Goal: Task Accomplishment & Management: Use online tool/utility

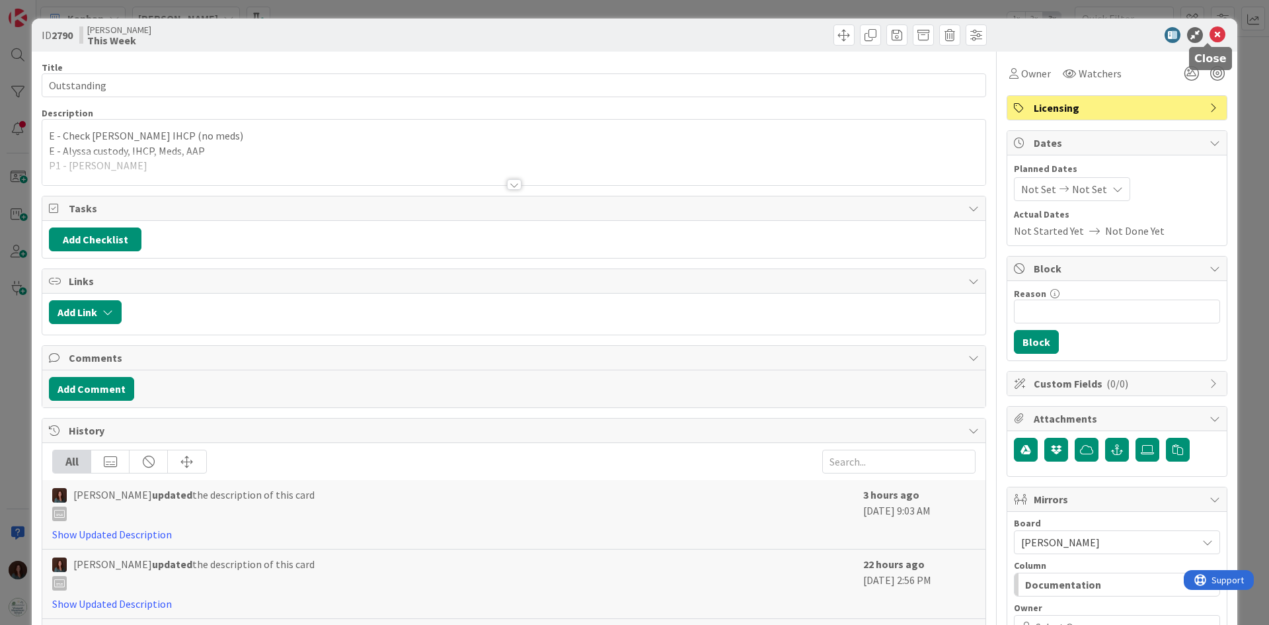
click at [1213, 34] on icon at bounding box center [1218, 35] width 16 height 16
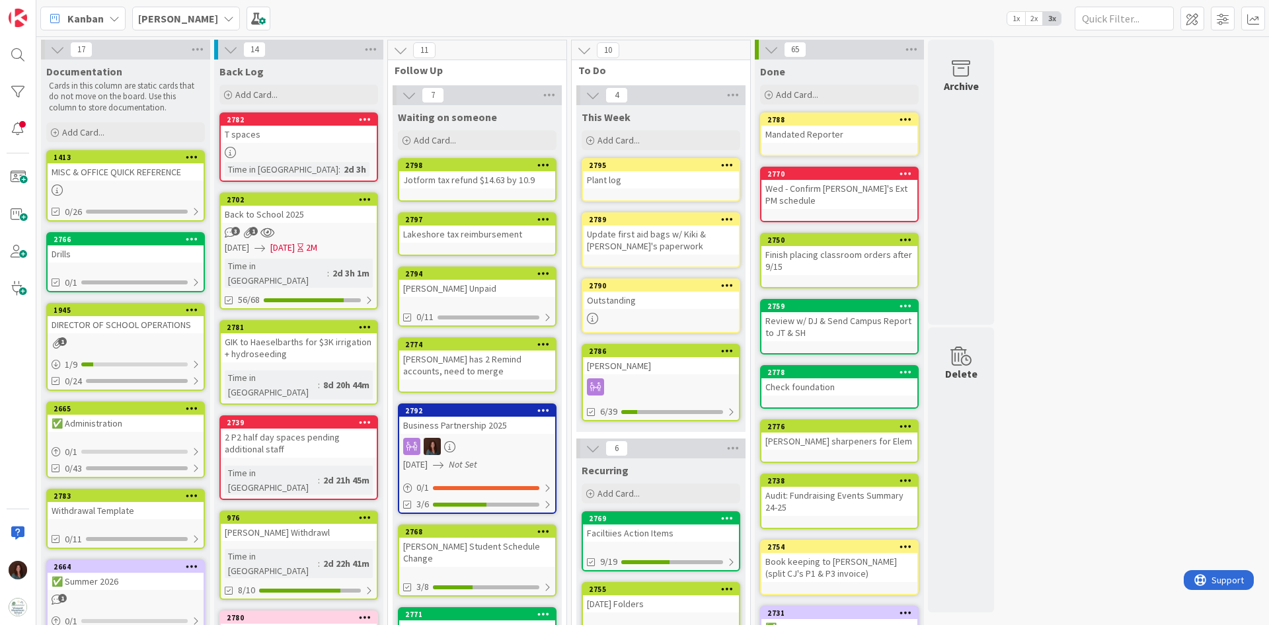
click at [623, 305] on div "Outstanding" at bounding box center [661, 300] width 156 height 17
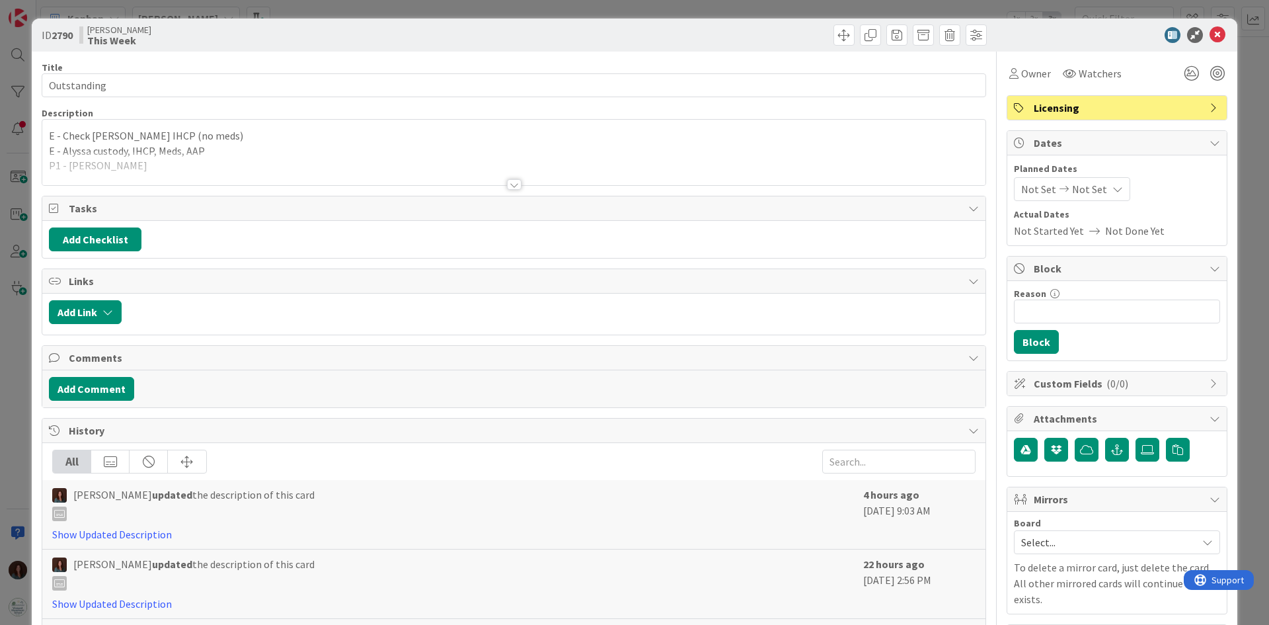
click at [124, 161] on div at bounding box center [513, 168] width 943 height 34
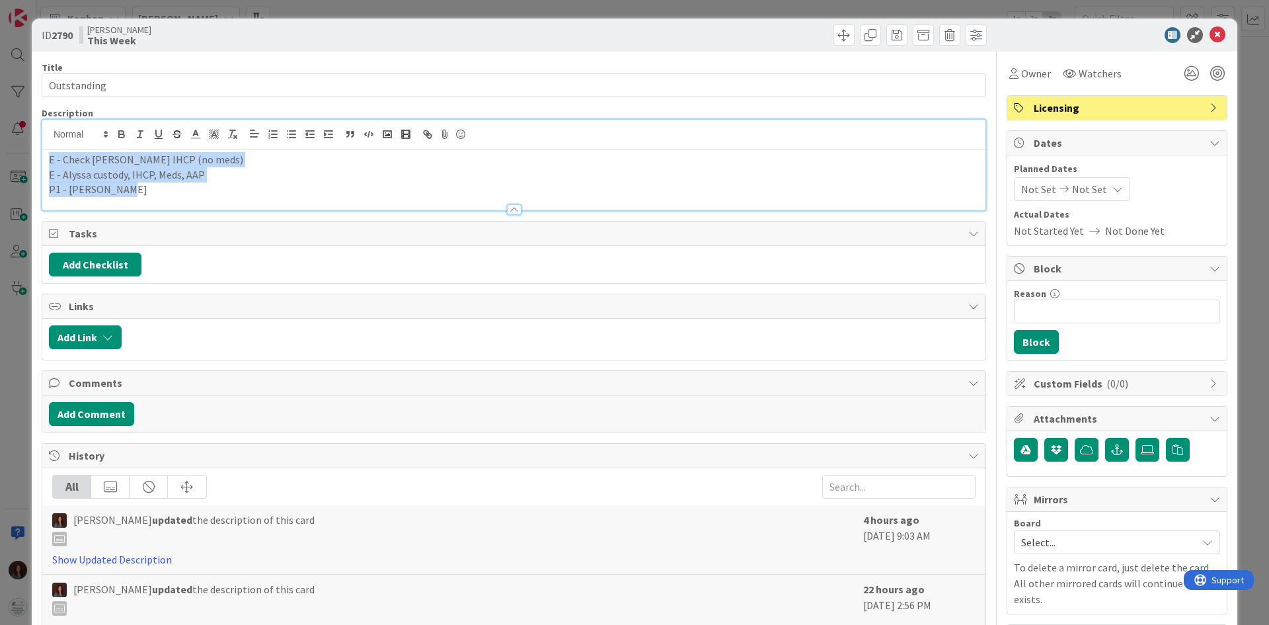
drag, startPoint x: 122, startPoint y: 189, endPoint x: 27, endPoint y: 159, distance: 99.1
click at [27, 159] on div "ID 2790 [PERSON_NAME] This Week Title 11 / 128 Outstanding Description E - Chec…" at bounding box center [634, 312] width 1269 height 625
copy div "E - Check [PERSON_NAME] IHCP (no meds) E - Alyssa custody, IHCP, Meds, AAP P1 -…"
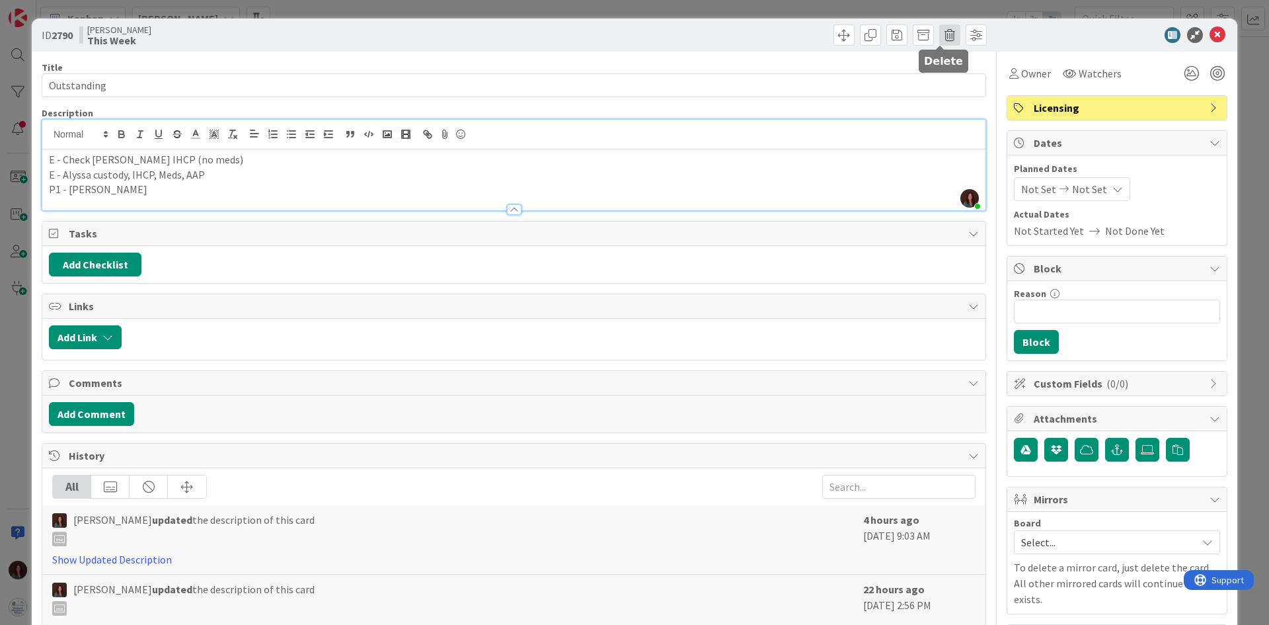
click at [940, 35] on span at bounding box center [949, 34] width 21 height 21
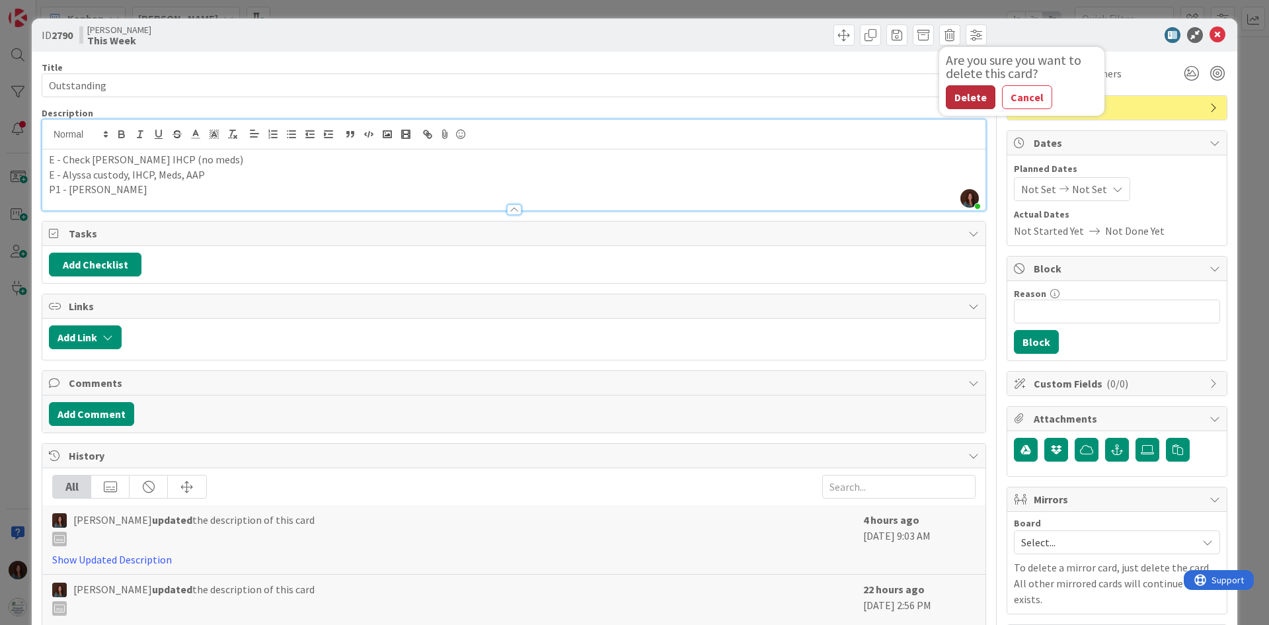
click at [957, 99] on button "Delete" at bounding box center [971, 97] width 50 height 24
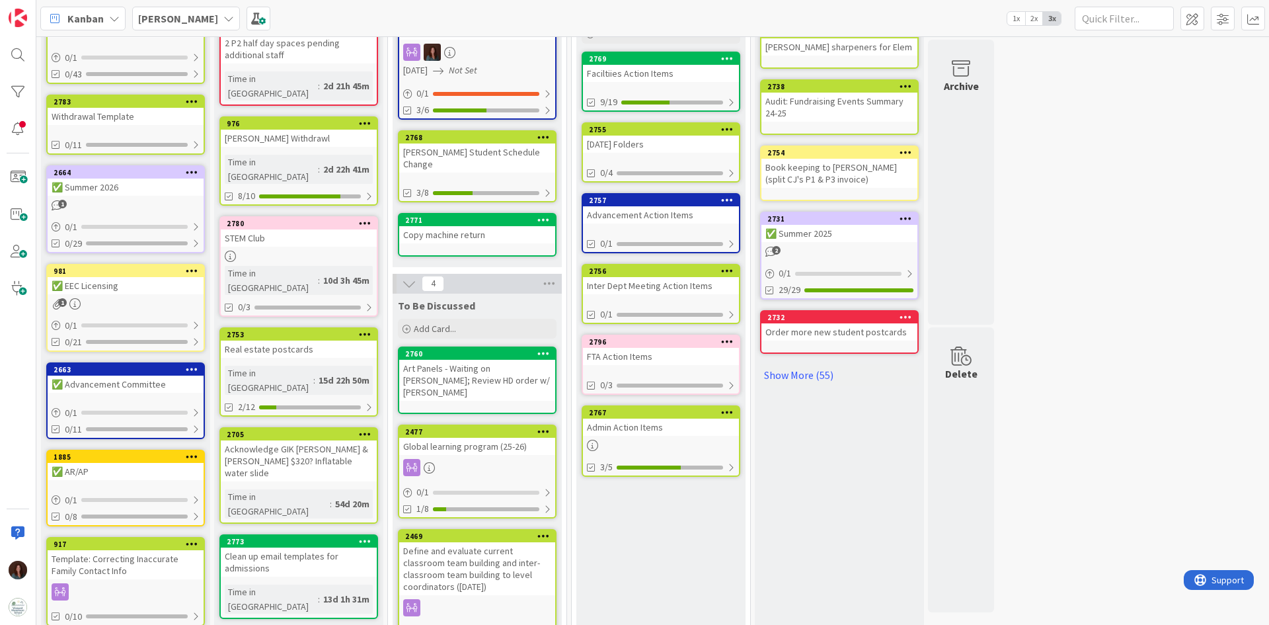
scroll to position [397, 0]
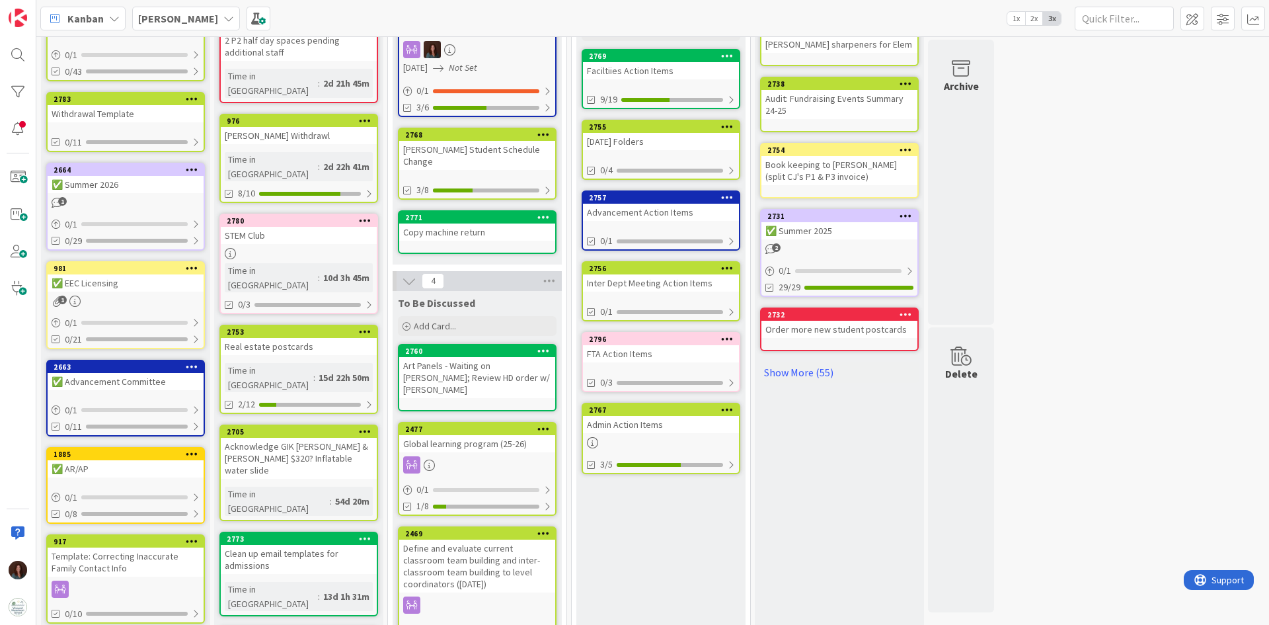
click at [679, 414] on div "2767" at bounding box center [661, 410] width 156 height 12
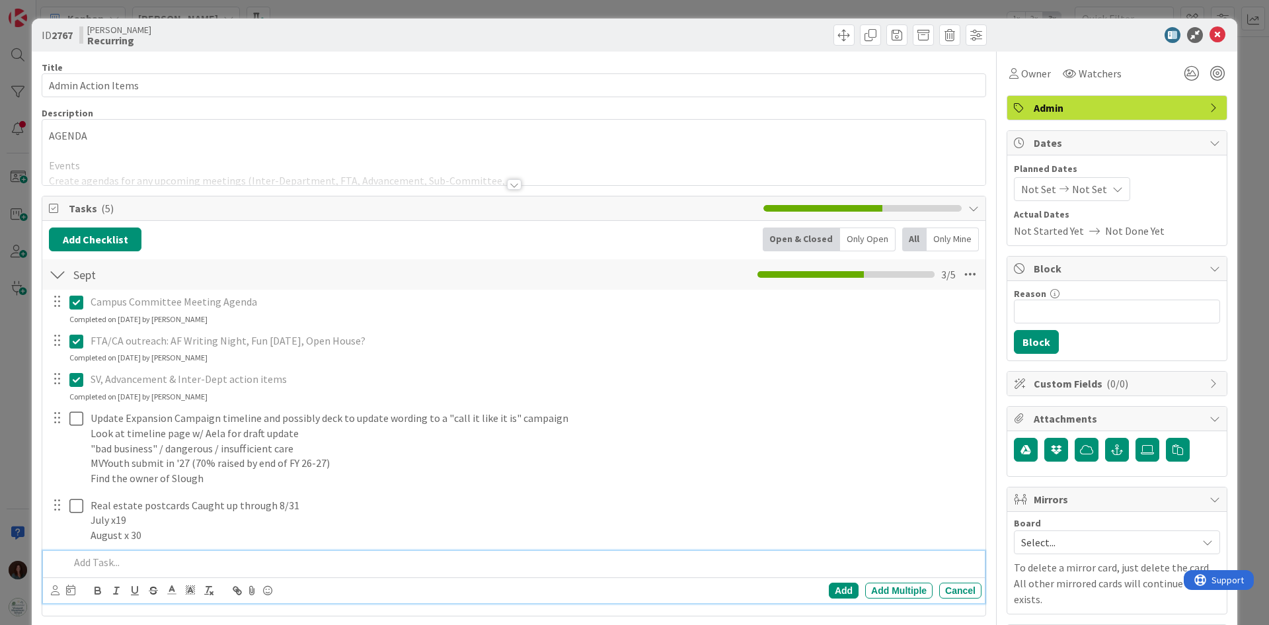
click at [146, 566] on p at bounding box center [522, 562] width 907 height 15
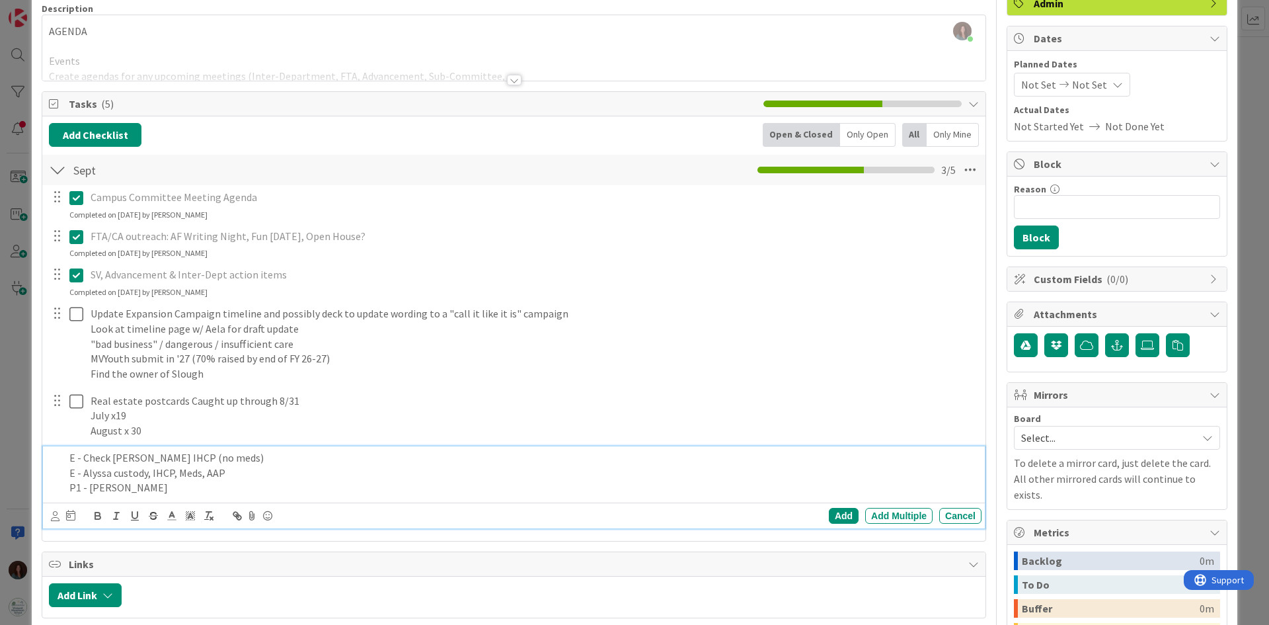
scroll to position [198, 0]
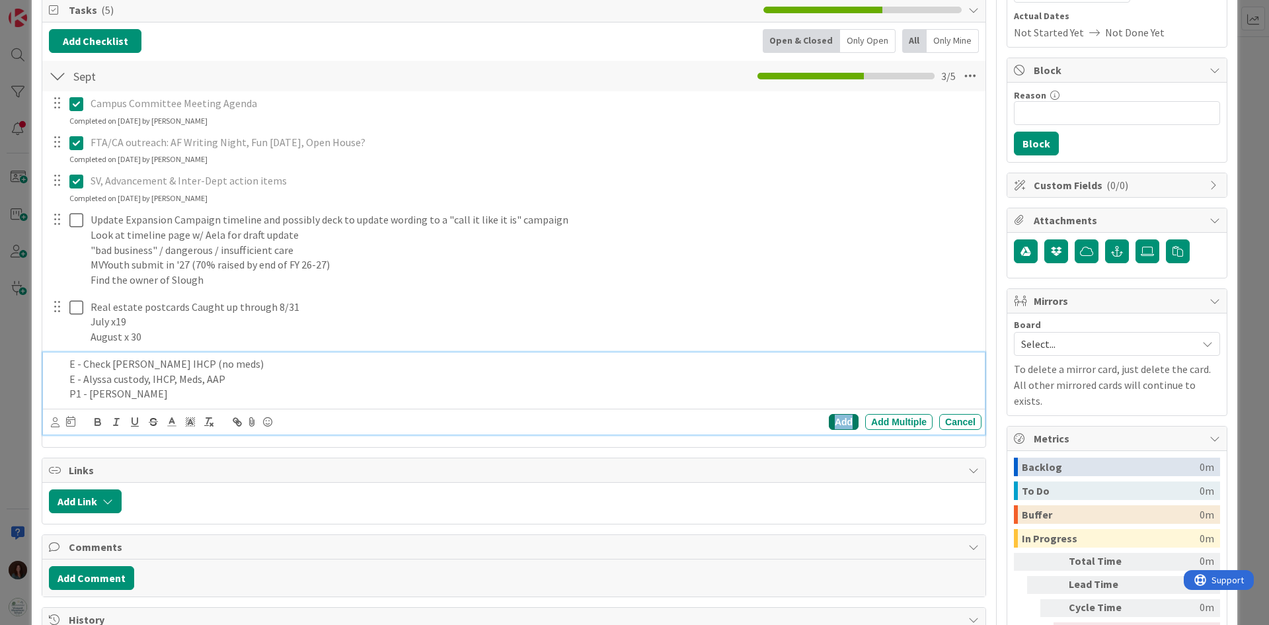
click at [832, 418] on div "Add" at bounding box center [844, 422] width 30 height 16
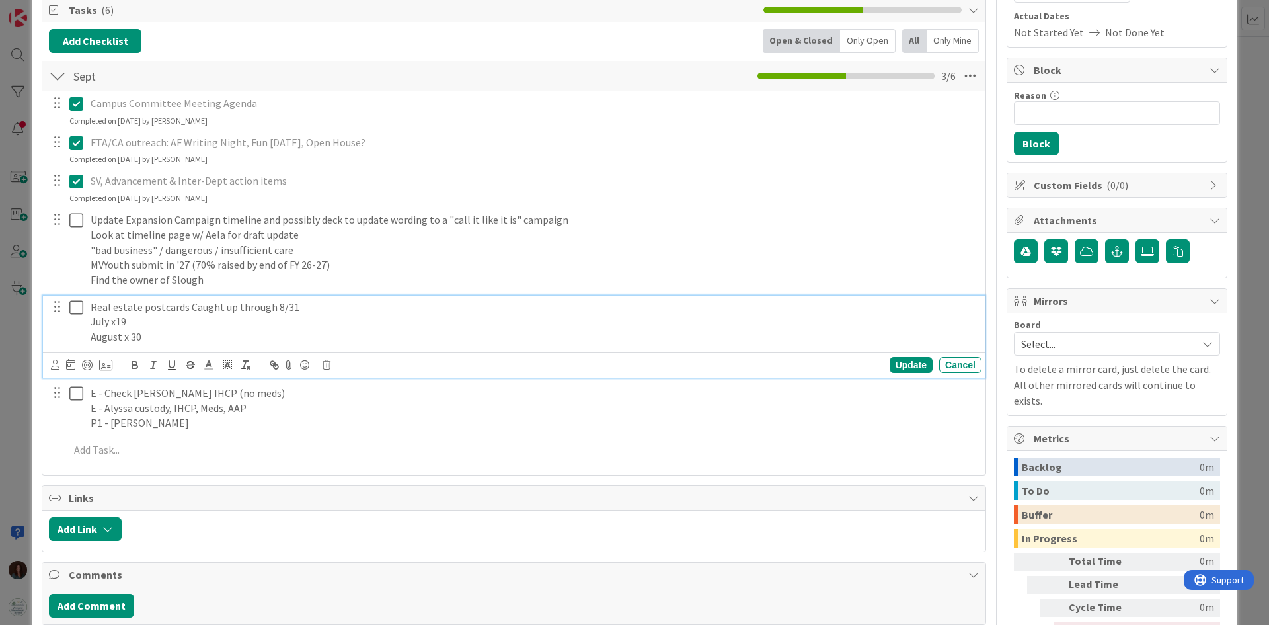
click at [75, 311] on icon at bounding box center [76, 307] width 14 height 16
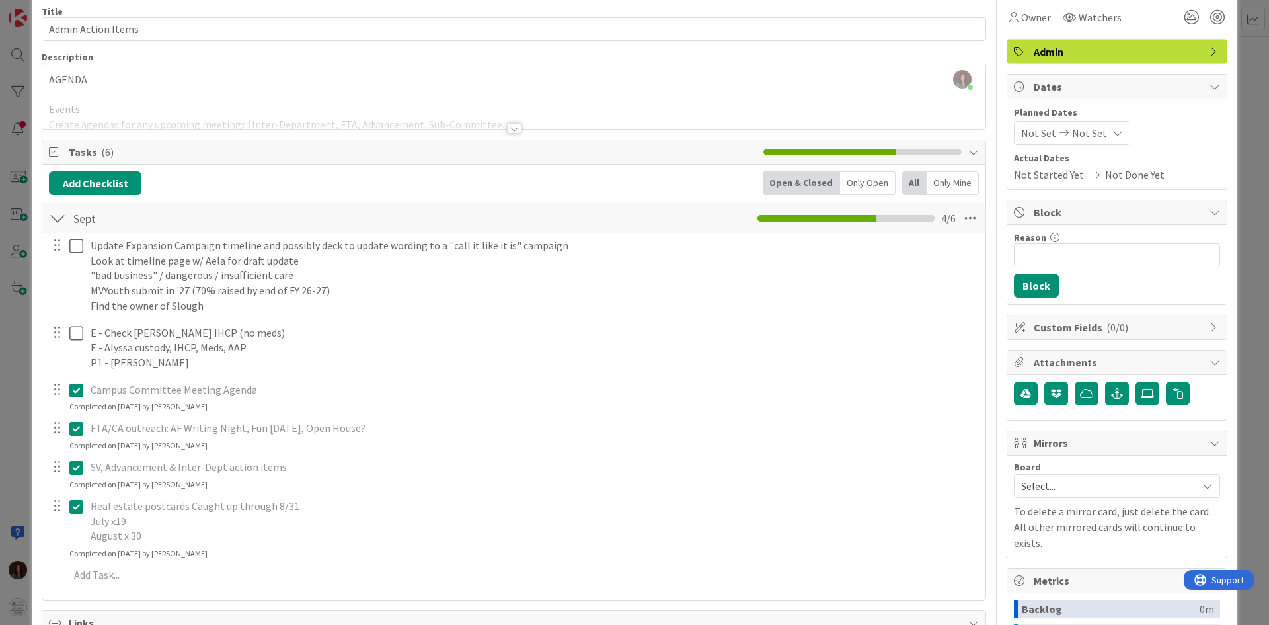
scroll to position [0, 0]
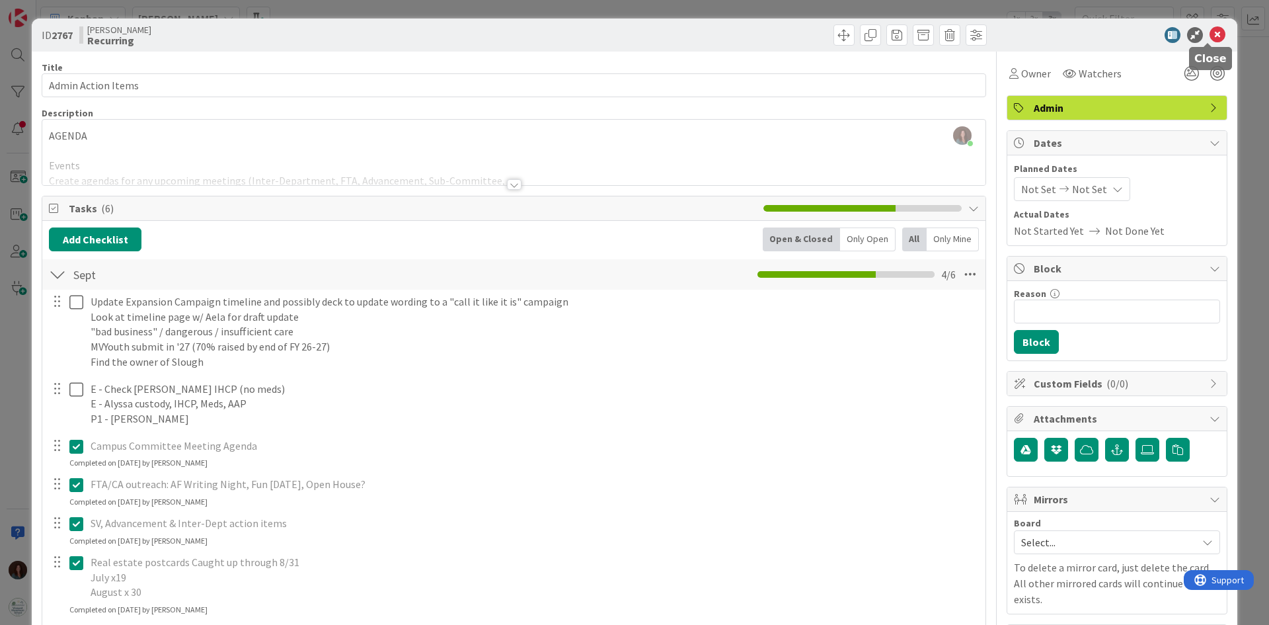
click at [1210, 34] on icon at bounding box center [1218, 35] width 16 height 16
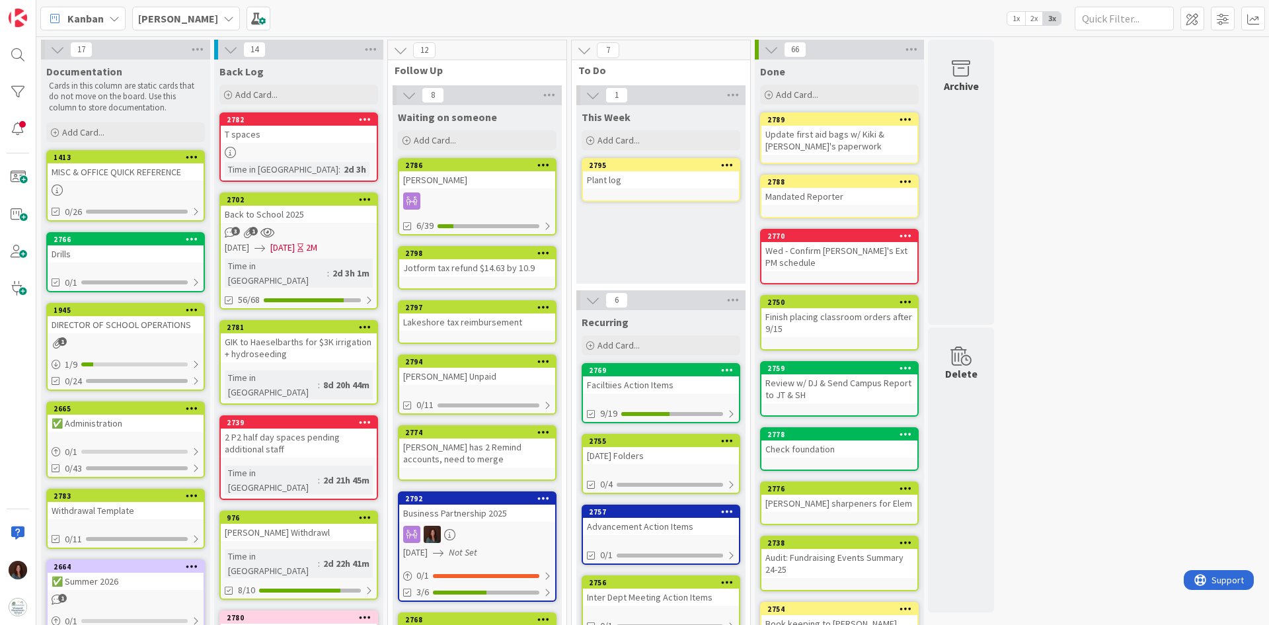
click at [635, 180] on div "Plant log" at bounding box center [661, 179] width 156 height 17
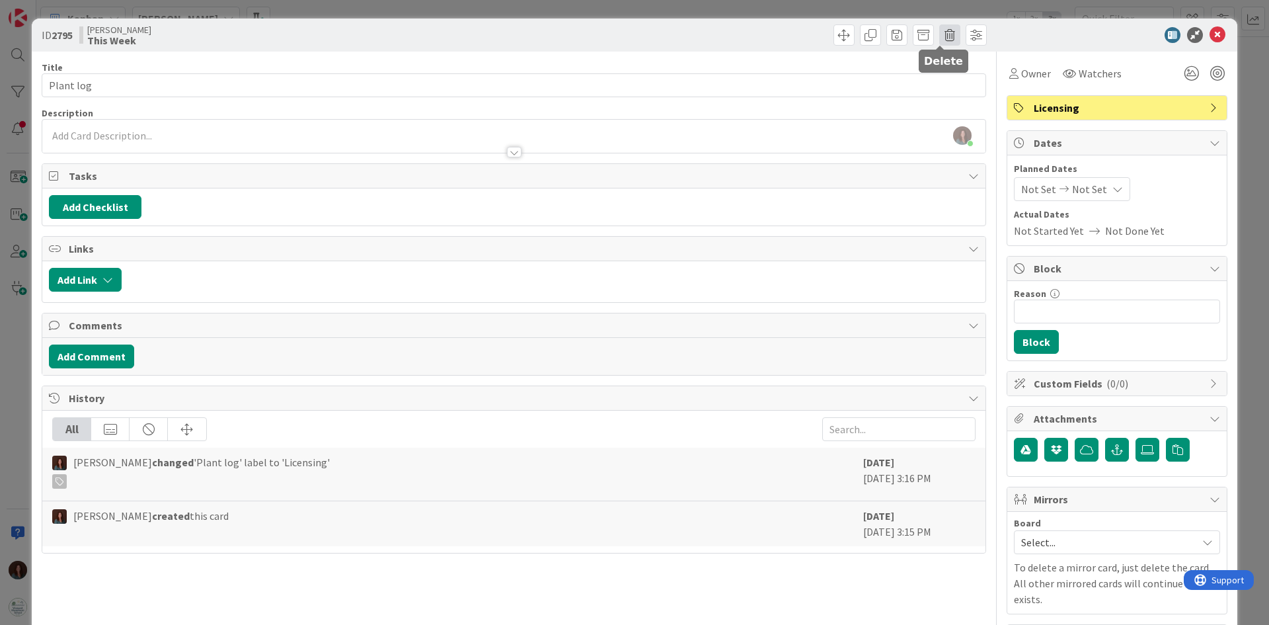
click at [941, 37] on span at bounding box center [949, 34] width 21 height 21
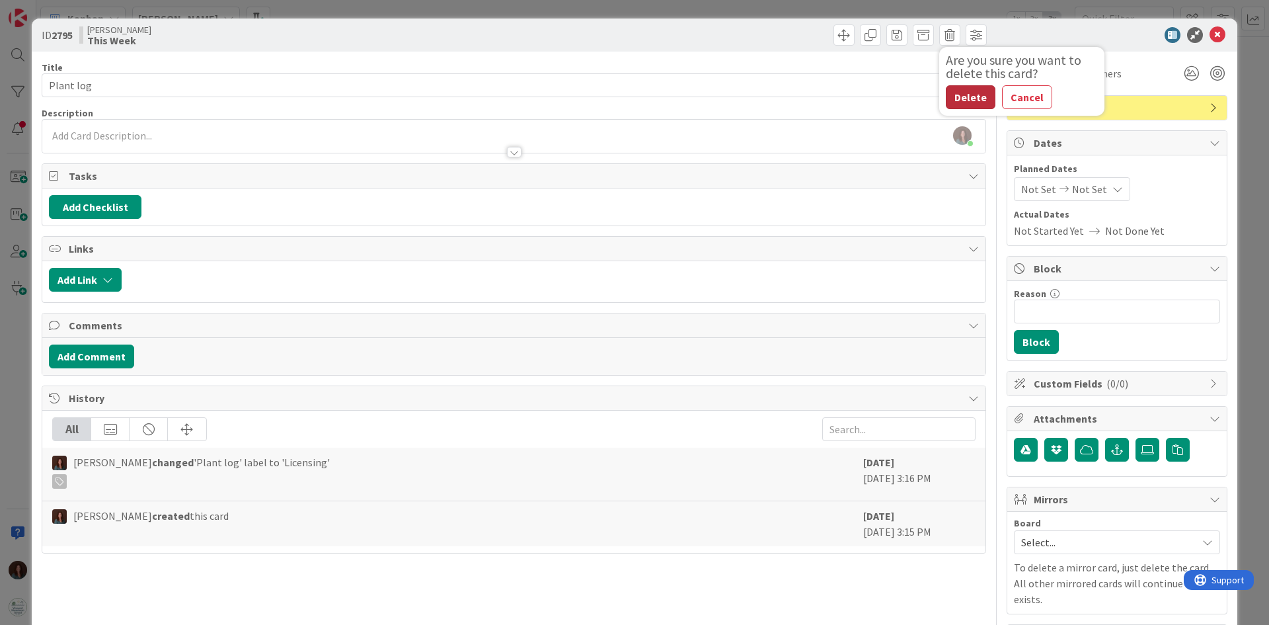
click at [948, 95] on button "Delete" at bounding box center [971, 97] width 50 height 24
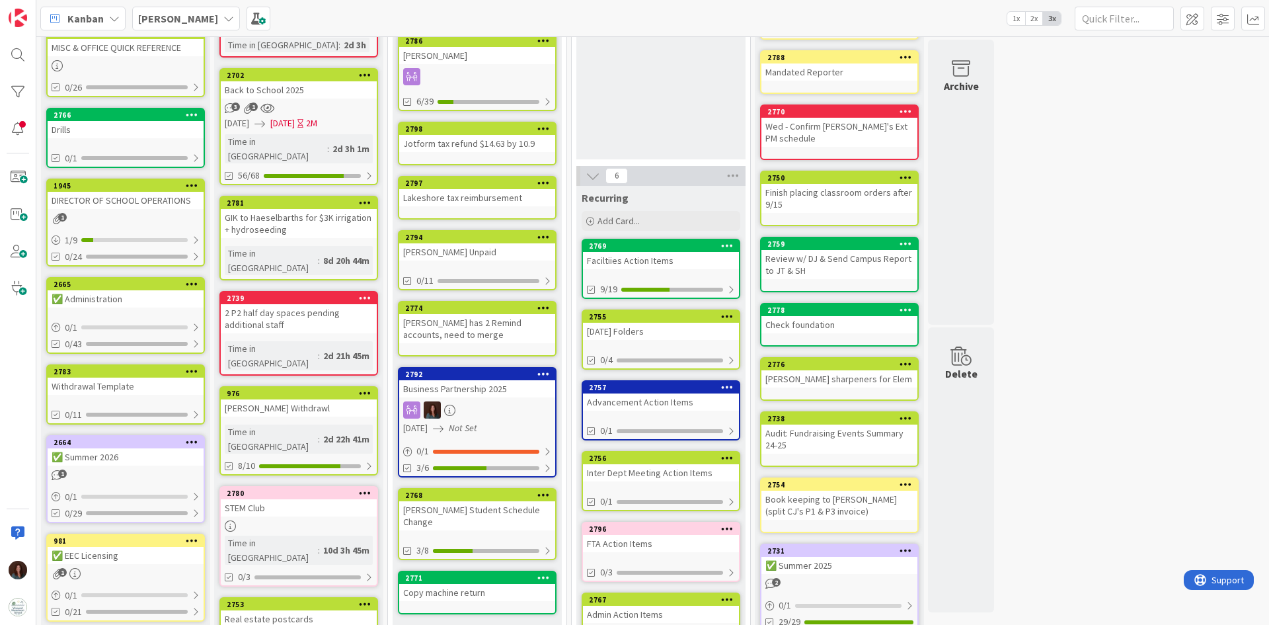
scroll to position [264, 0]
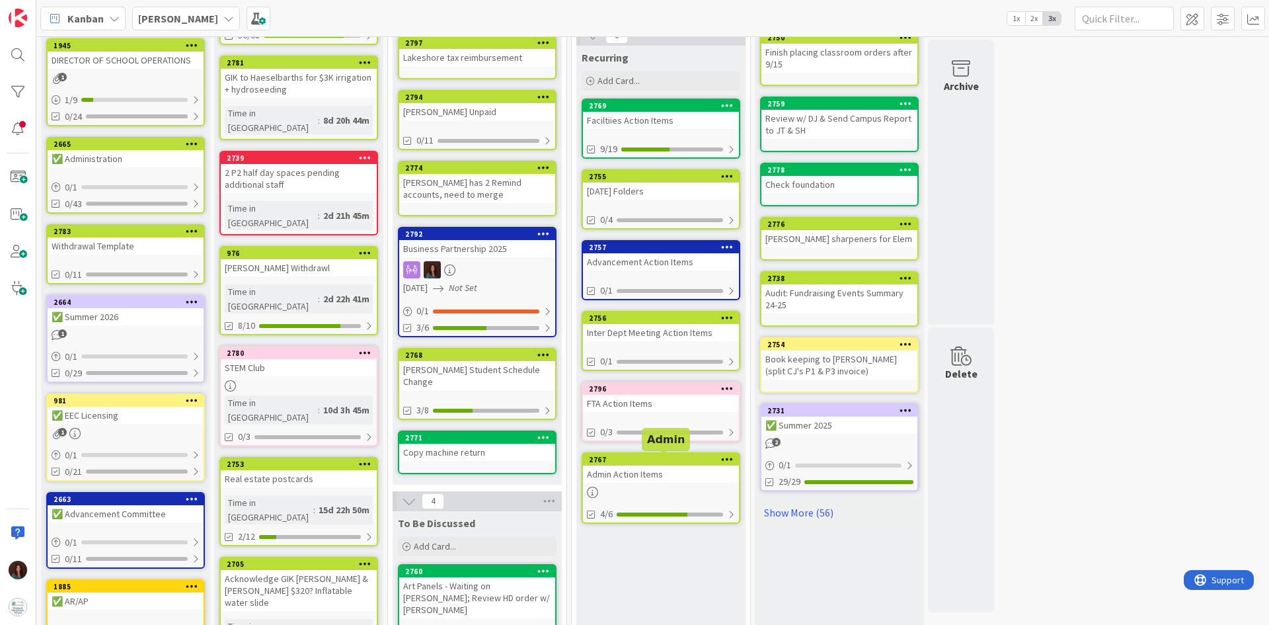
click at [668, 463] on div "2767" at bounding box center [664, 459] width 150 height 9
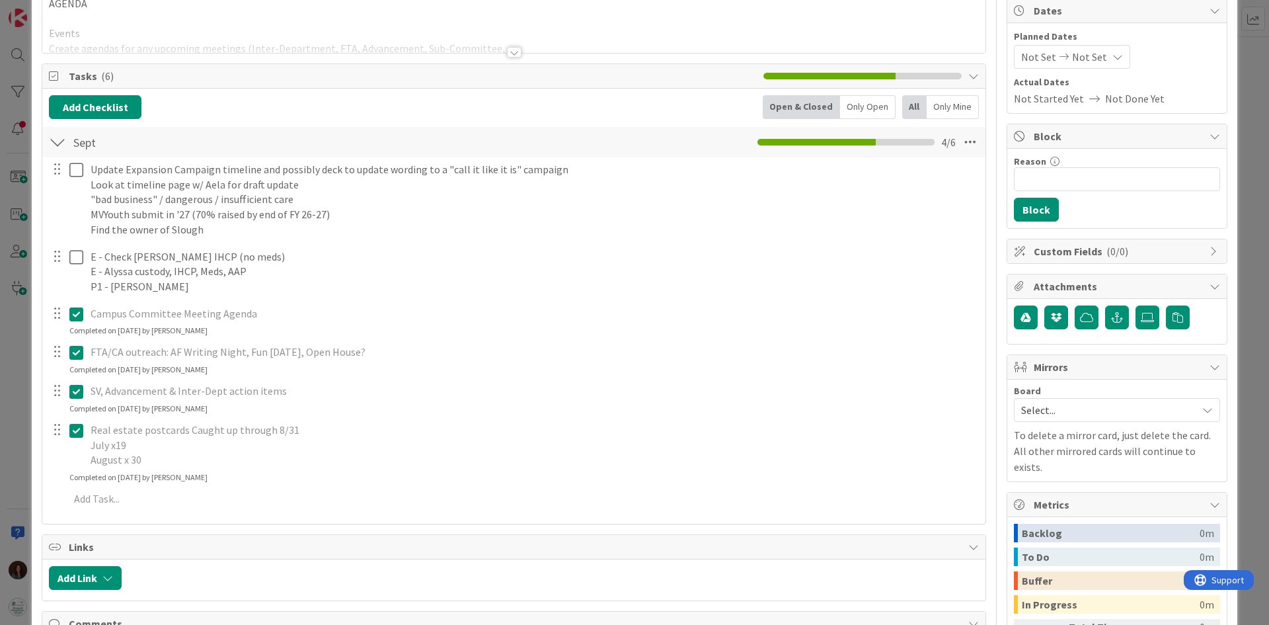
scroll to position [331, 0]
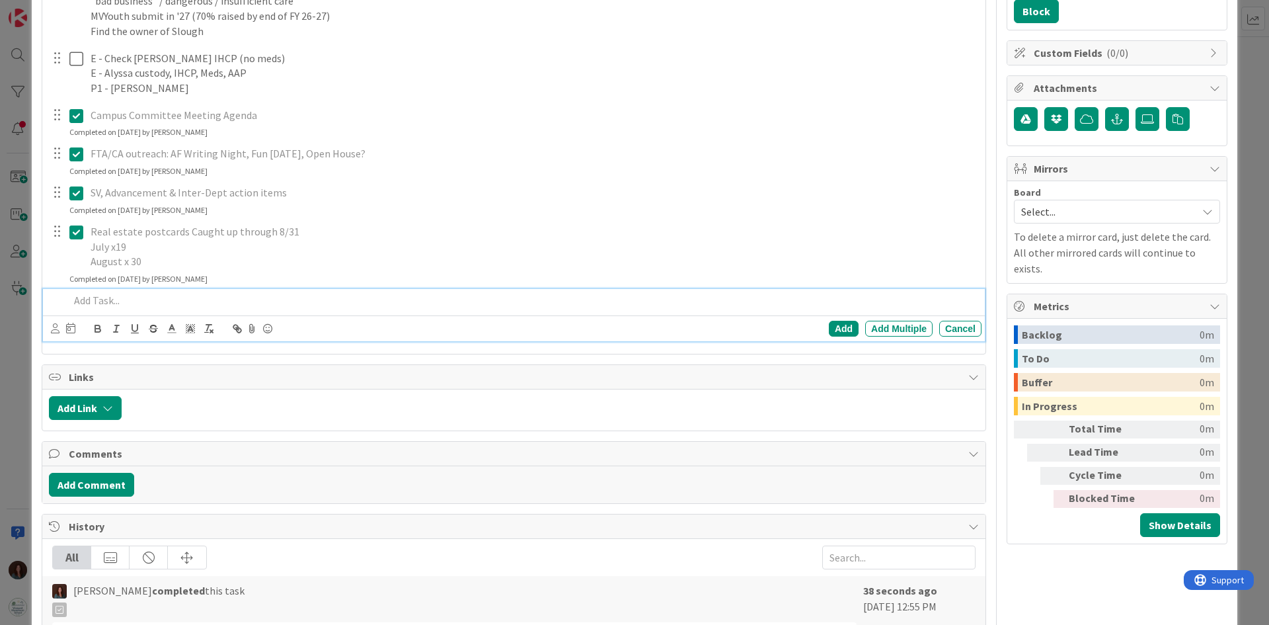
click at [154, 300] on p at bounding box center [522, 300] width 907 height 15
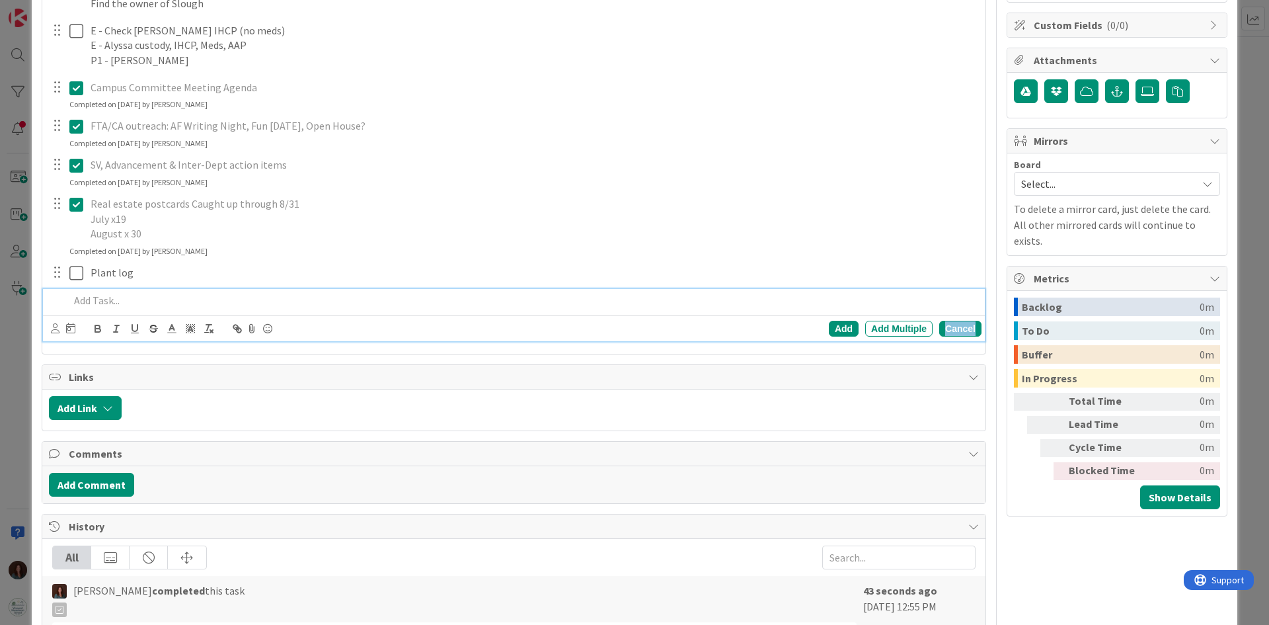
click at [963, 336] on div "Cancel" at bounding box center [960, 329] width 42 height 16
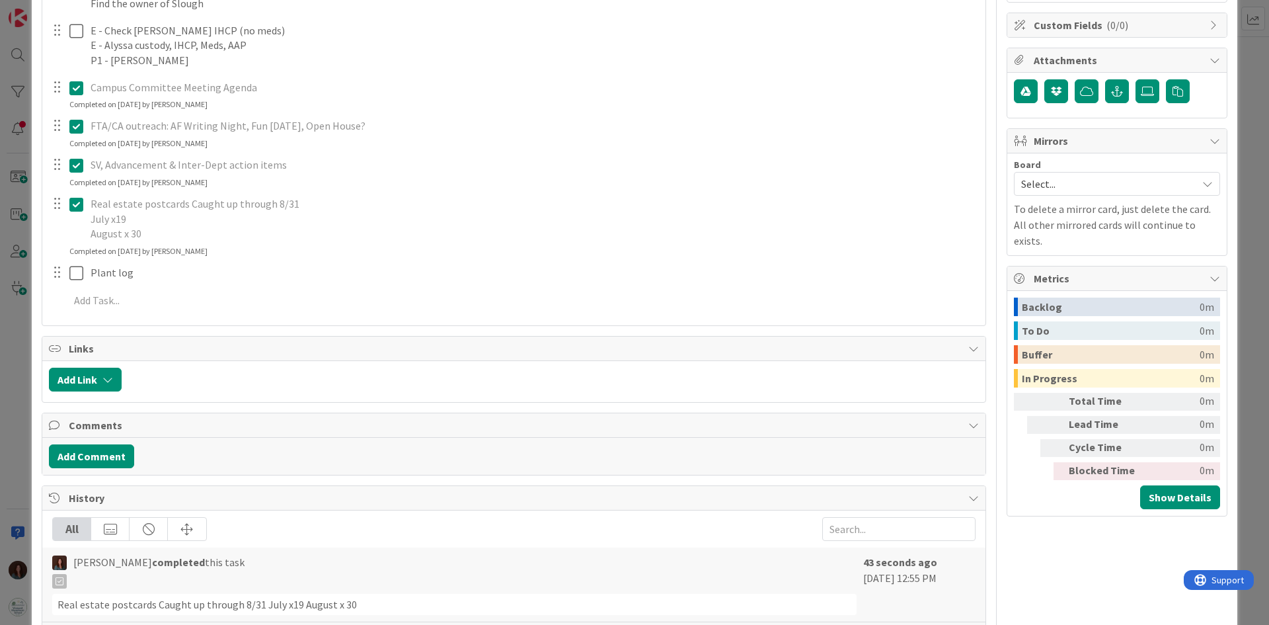
scroll to position [0, 0]
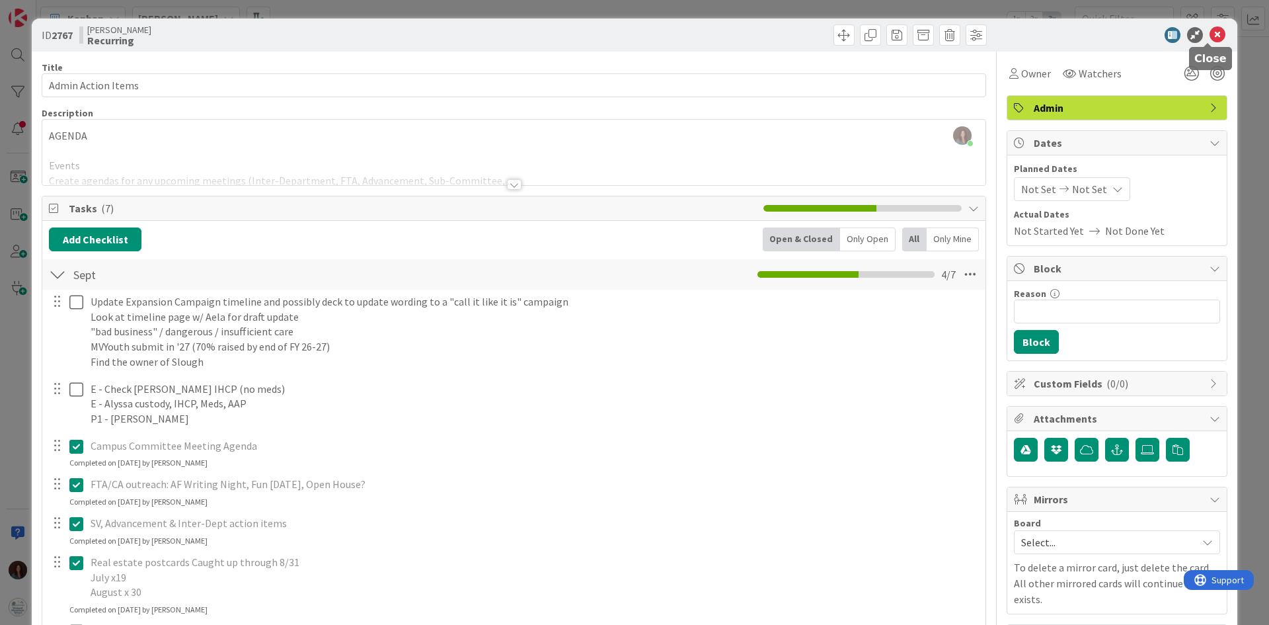
click at [1210, 34] on icon at bounding box center [1218, 35] width 16 height 16
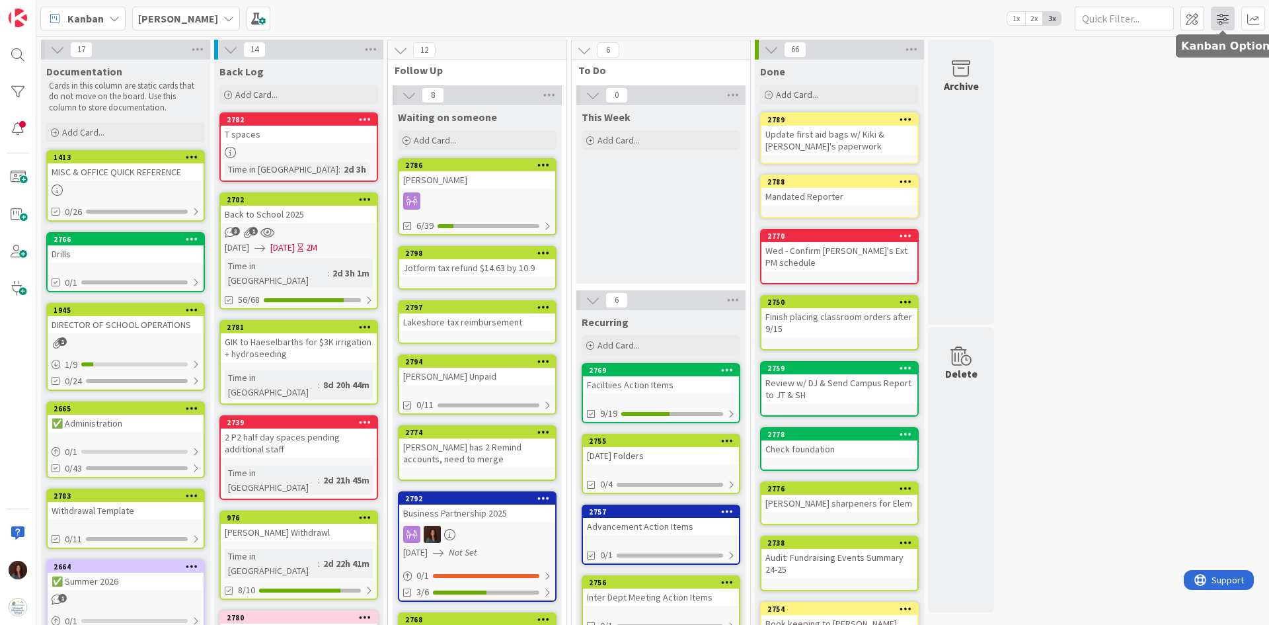
click at [1220, 15] on span at bounding box center [1223, 19] width 24 height 24
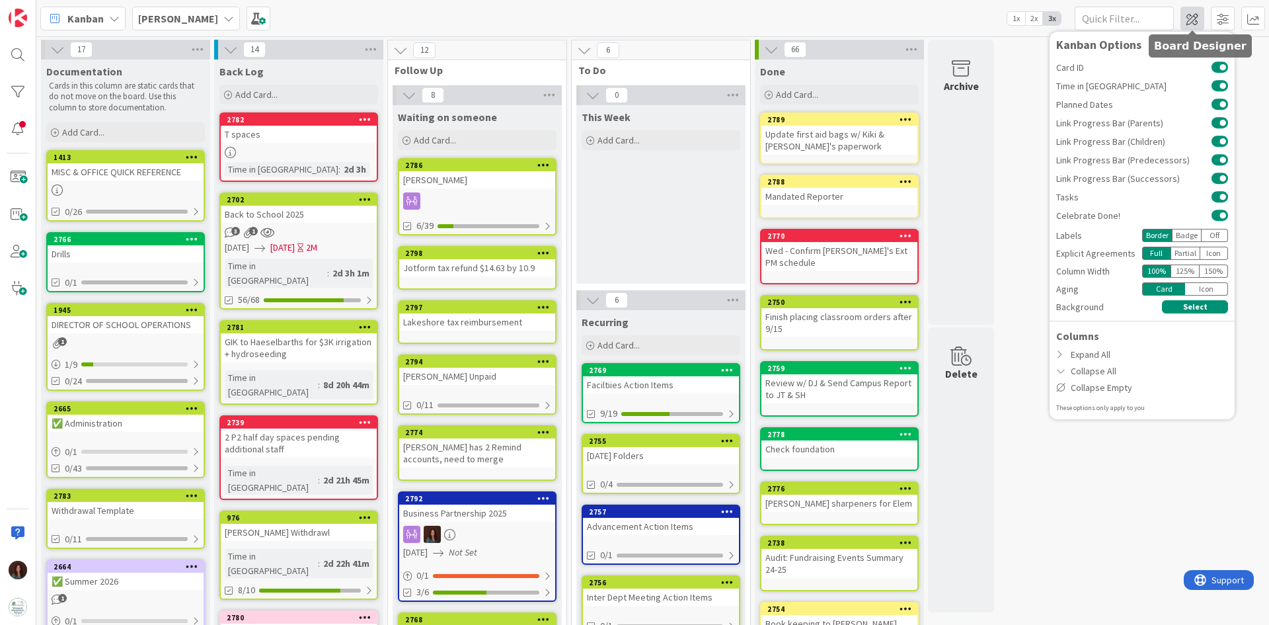
click at [1195, 19] on span at bounding box center [1193, 19] width 24 height 24
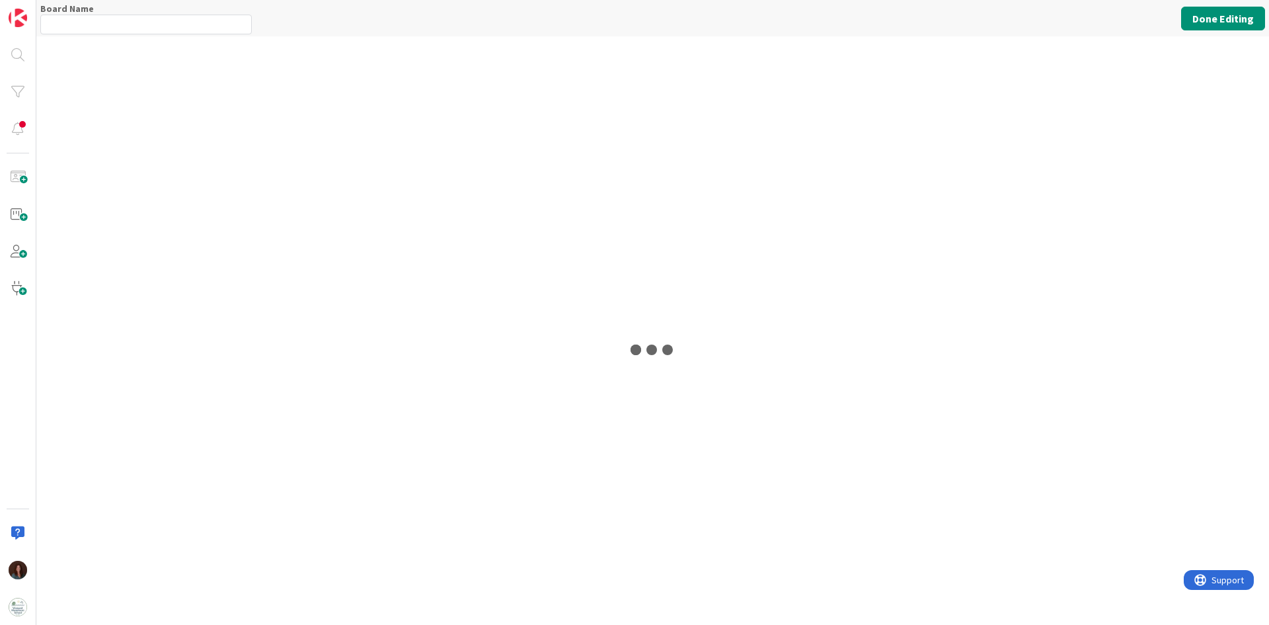
type input "[PERSON_NAME]"
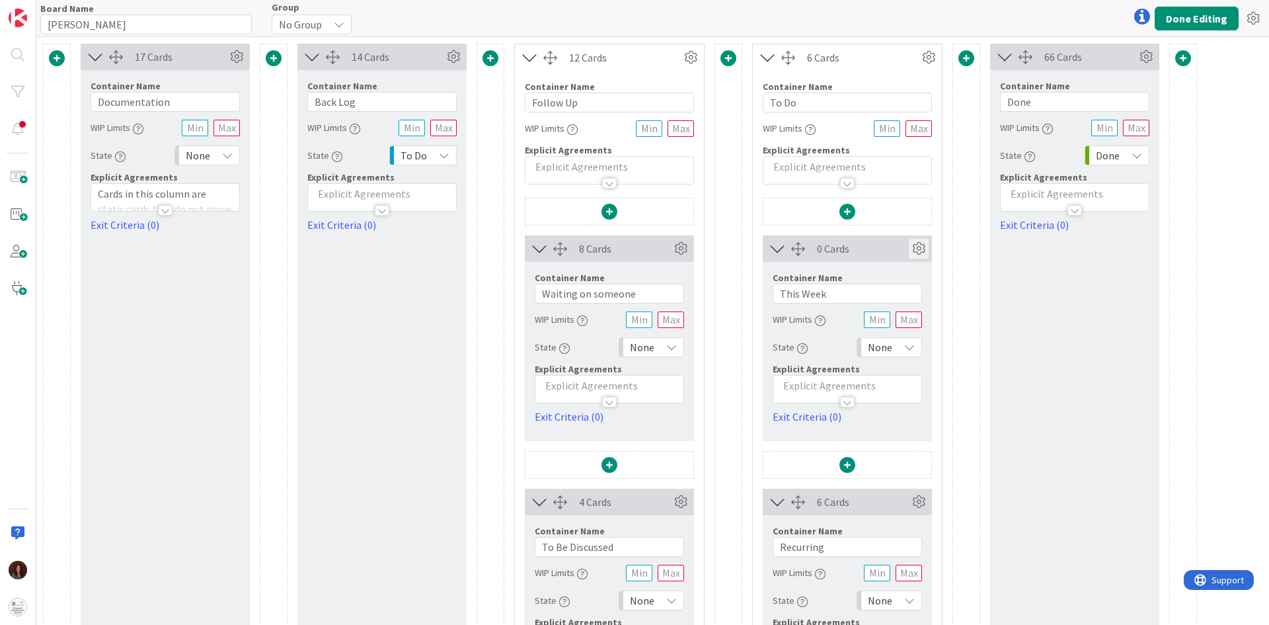
click at [920, 247] on icon at bounding box center [919, 249] width 20 height 20
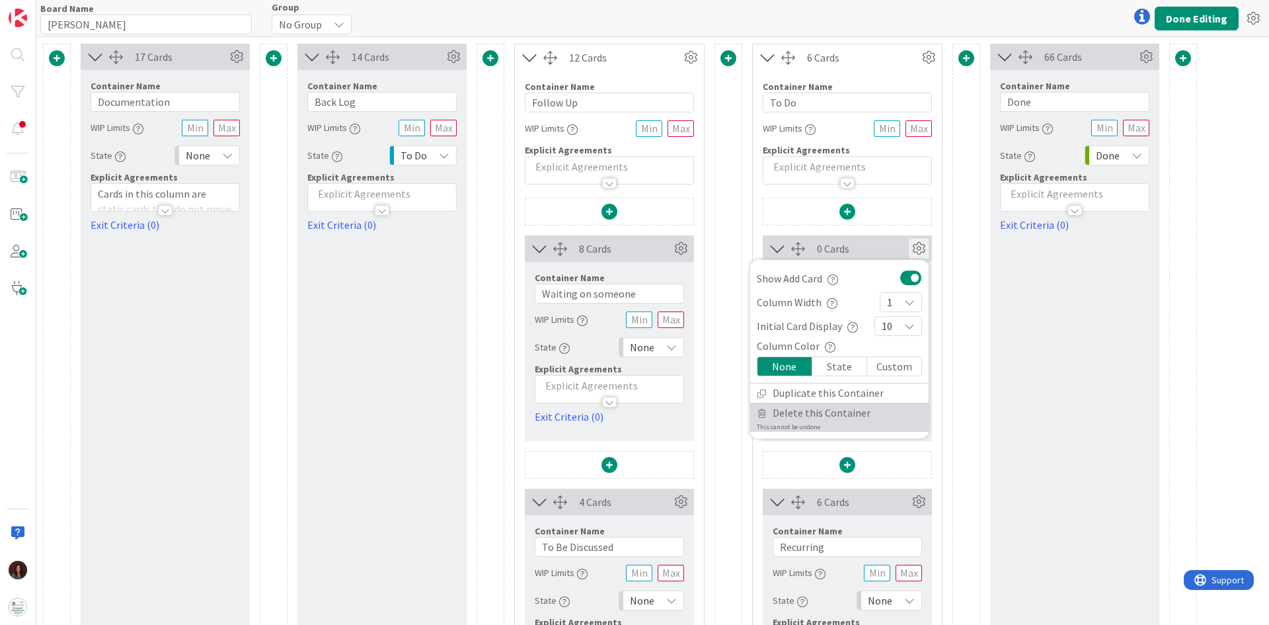
click at [889, 415] on link "Delete this Container This cannot be undone" at bounding box center [839, 417] width 178 height 28
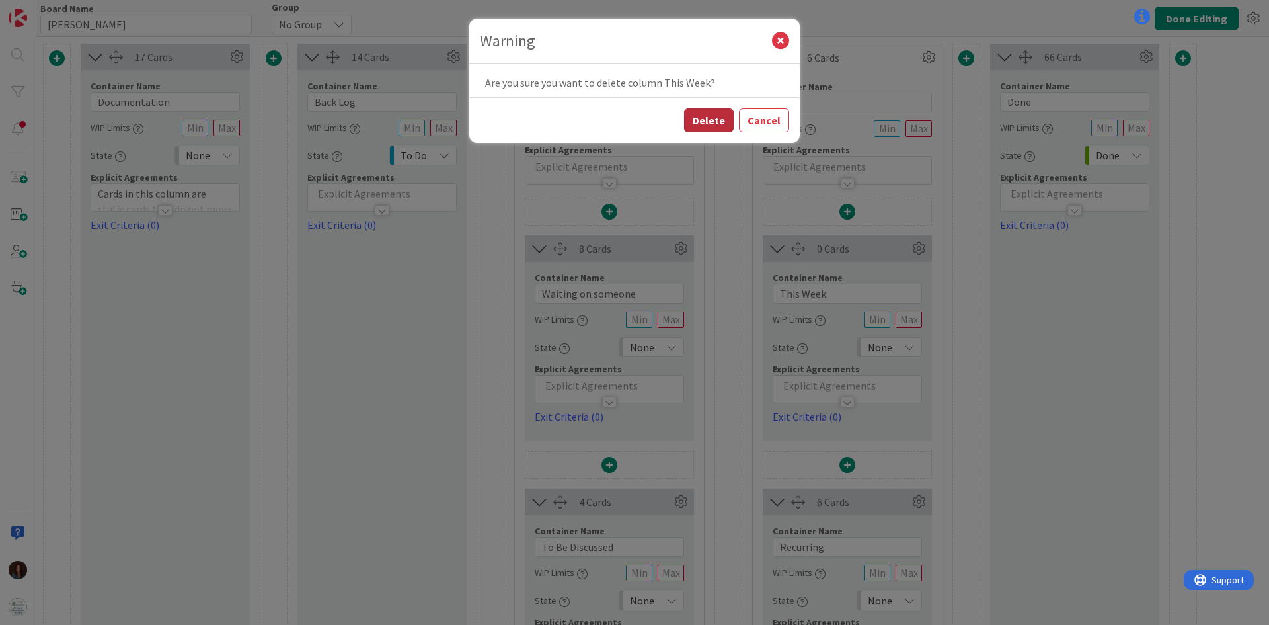
click at [719, 128] on button "Delete" at bounding box center [709, 120] width 50 height 24
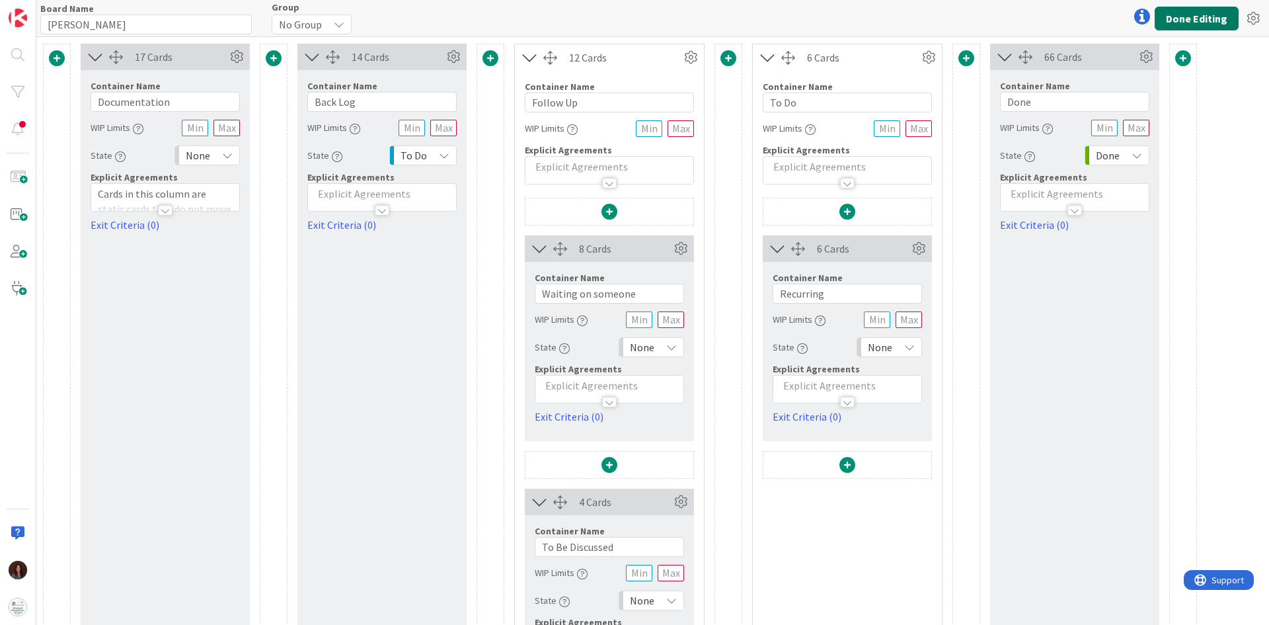
click at [1201, 20] on button "Done Editing" at bounding box center [1197, 19] width 84 height 24
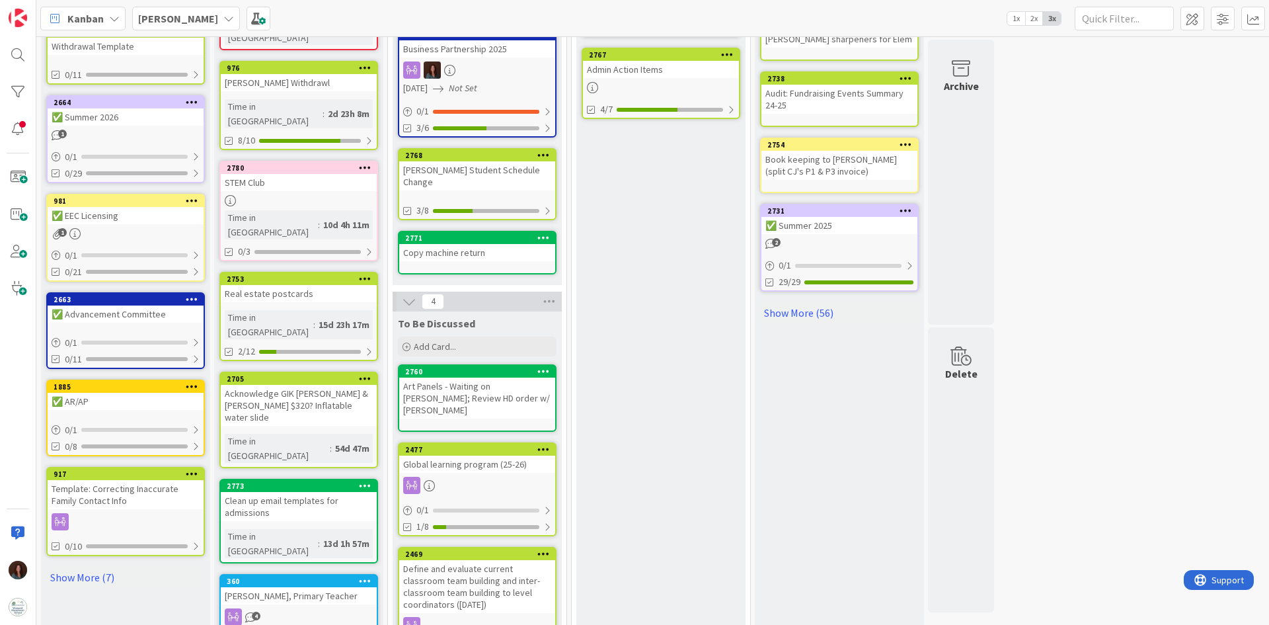
scroll to position [463, 0]
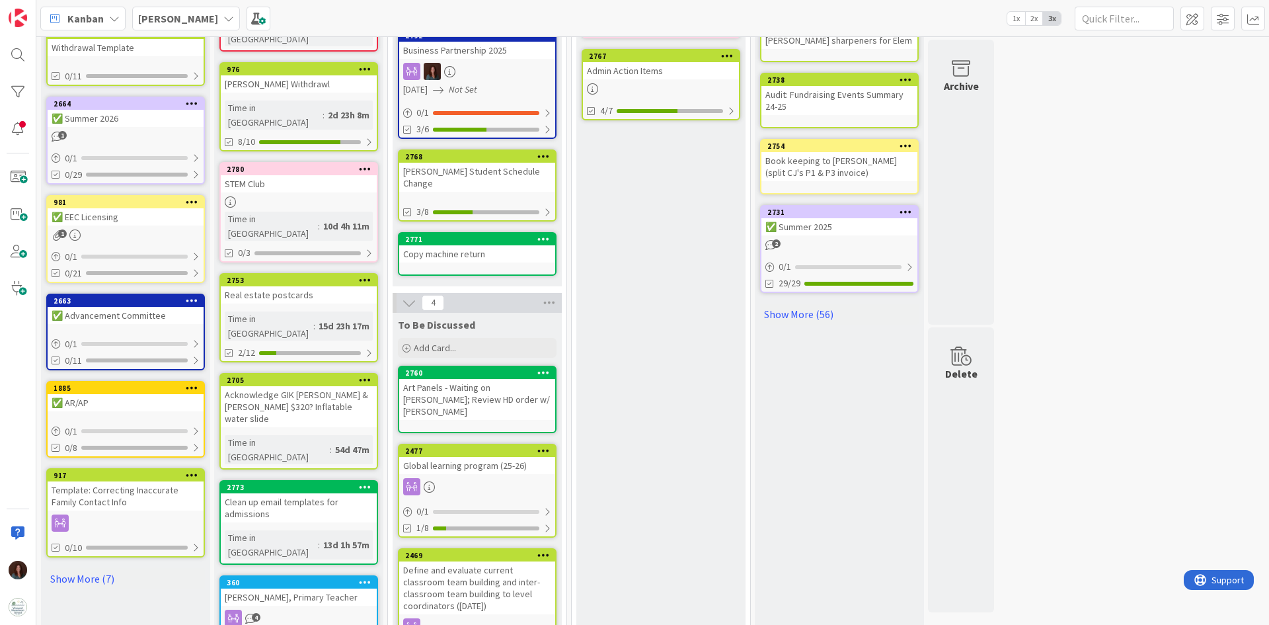
click at [466, 379] on div "Art Panels - Waiting on [PERSON_NAME]; Review HD order w/ [PERSON_NAME]" at bounding box center [477, 399] width 156 height 41
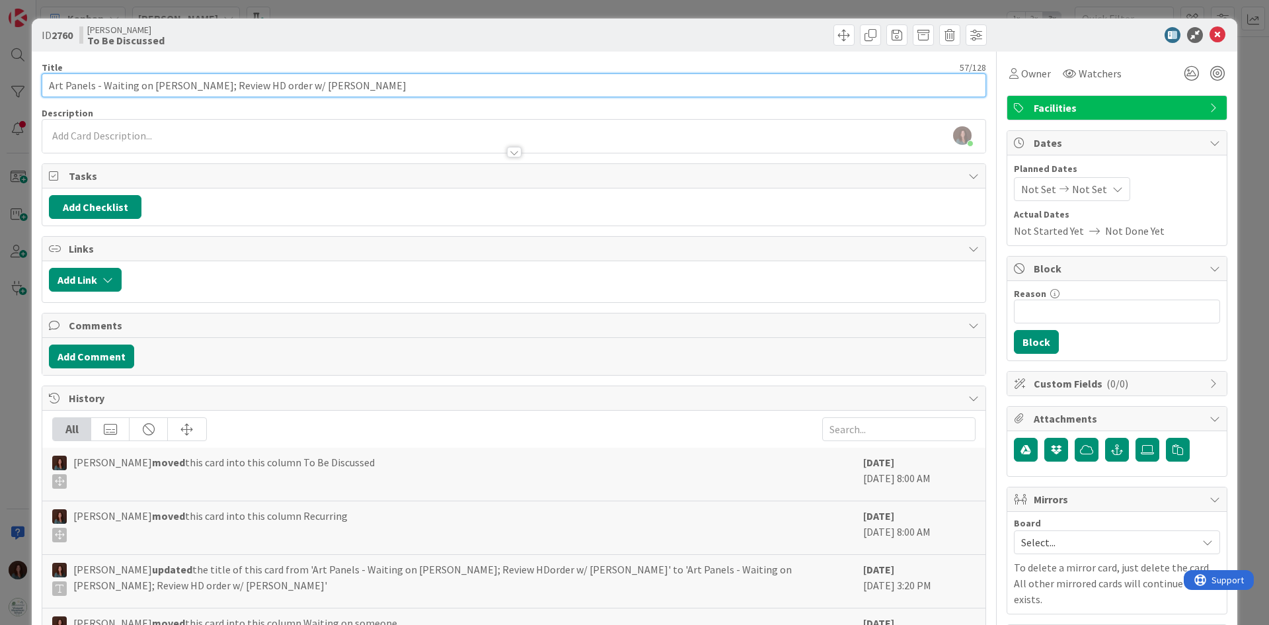
drag, startPoint x: 99, startPoint y: 84, endPoint x: 498, endPoint y: 89, distance: 399.3
click at [498, 89] on input "Art Panels - Waiting on [PERSON_NAME]; Review HD order w/ [PERSON_NAME]" at bounding box center [514, 85] width 945 height 24
type input "Art Panels -confirm w/ [PERSON_NAME]"
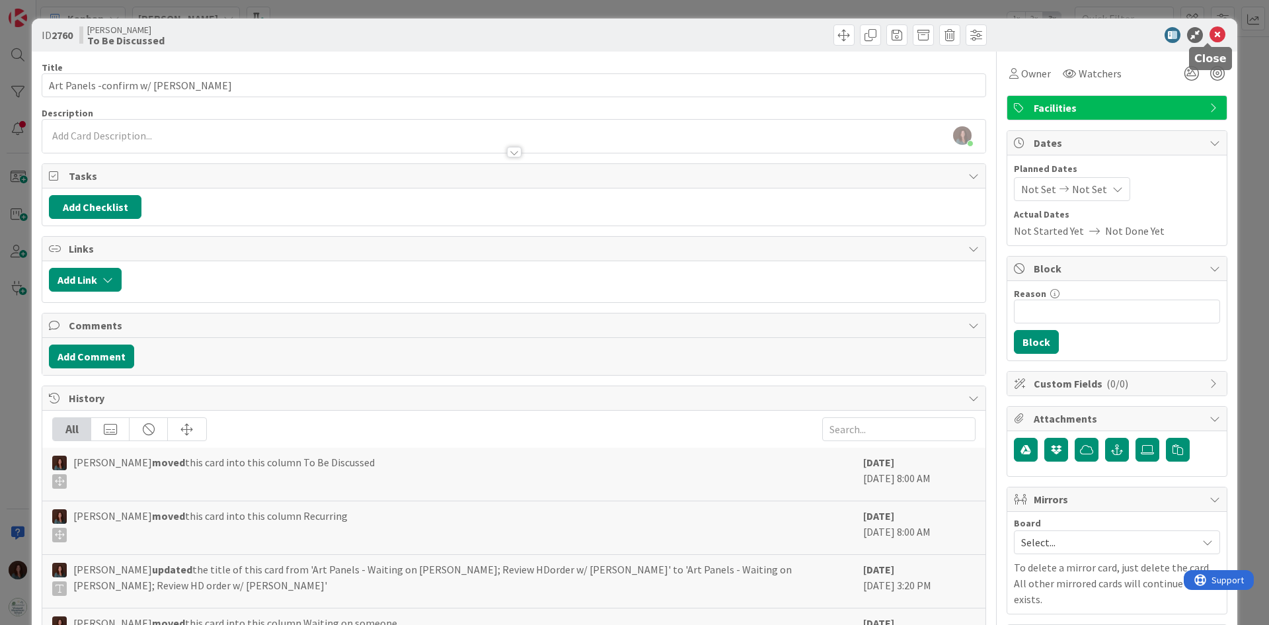
click at [1210, 32] on icon at bounding box center [1218, 35] width 16 height 16
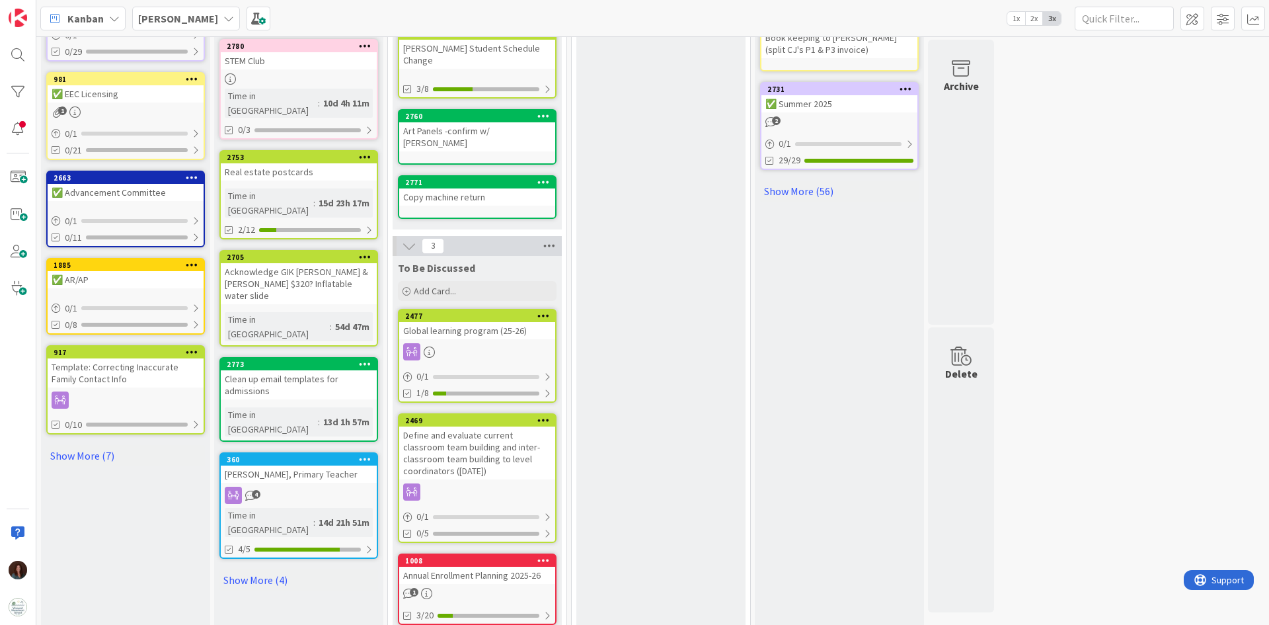
scroll to position [586, 0]
click at [473, 566] on div "Annual Enrollment Planning 2025-26" at bounding box center [477, 574] width 156 height 17
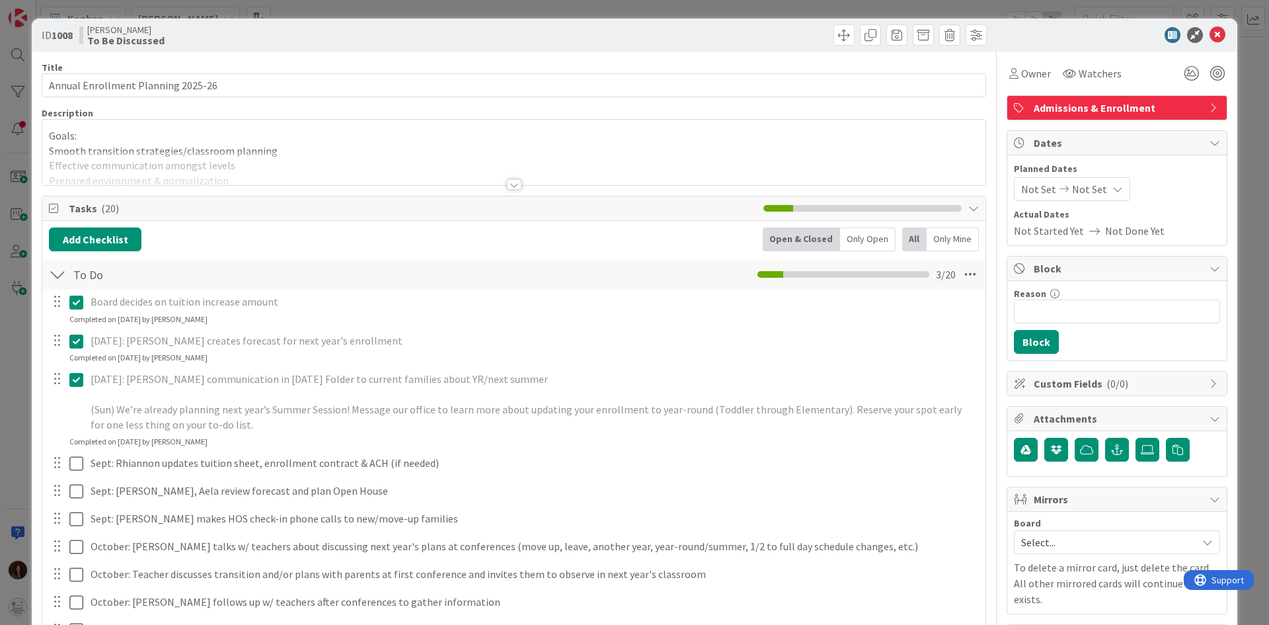
click at [511, 184] on div at bounding box center [514, 184] width 15 height 11
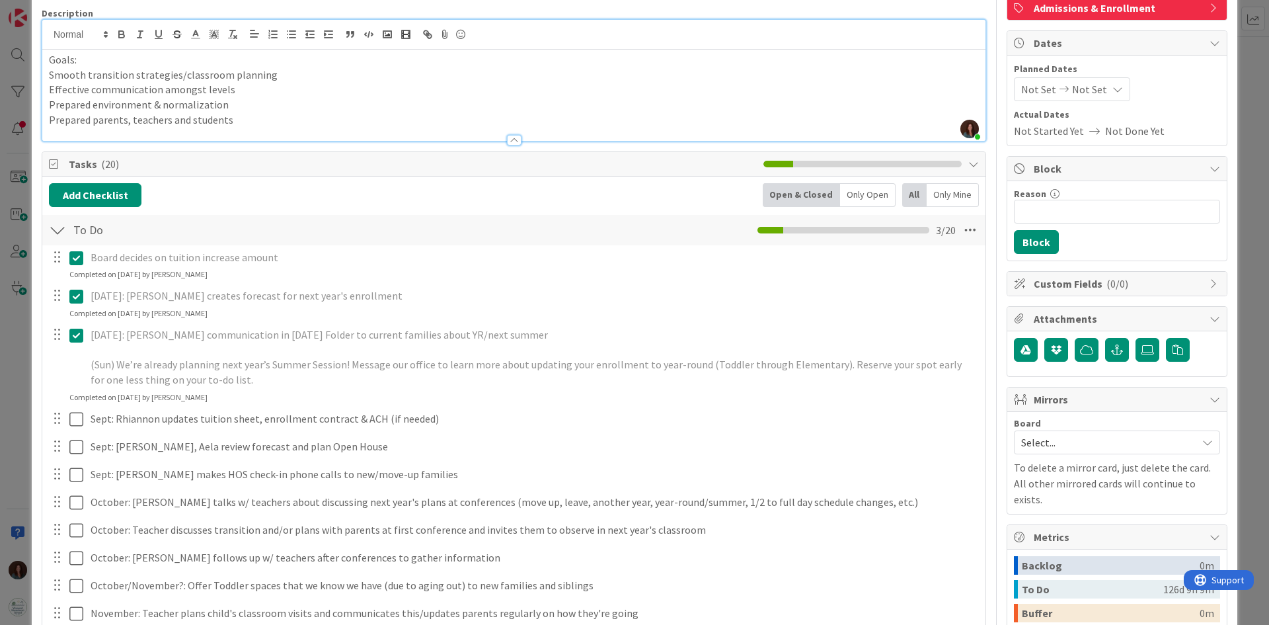
scroll to position [132, 0]
